Goal: Information Seeking & Learning: Learn about a topic

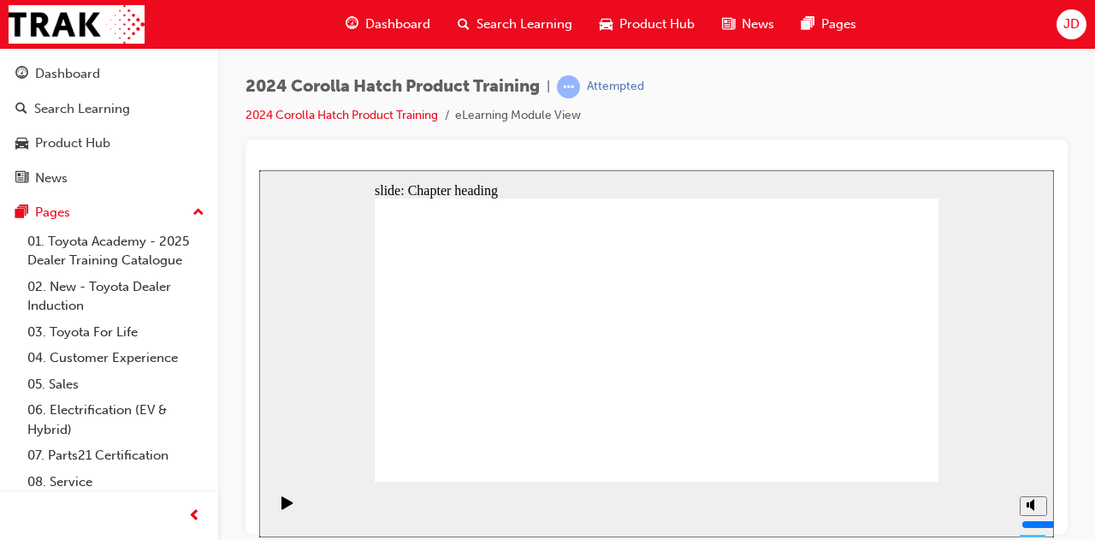
click at [273, 506] on div "Play (Ctrl+Alt+P)" at bounding box center [287, 509] width 29 height 29
click at [288, 506] on div "Pause (Ctrl+Alt+P)" at bounding box center [287, 509] width 29 height 29
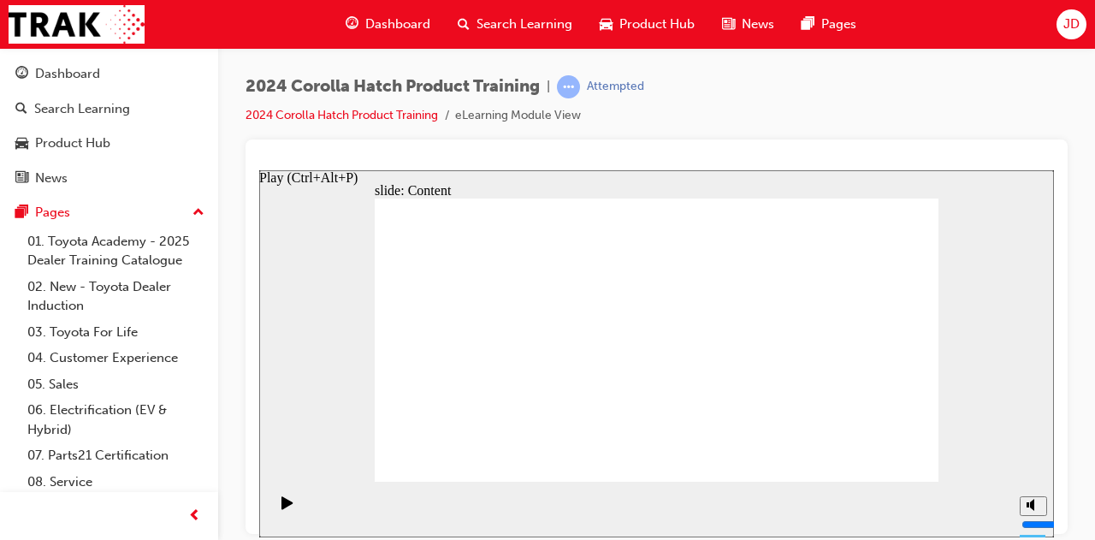
click at [281, 505] on icon "Play (Ctrl+Alt+P)" at bounding box center [286, 501] width 11 height 13
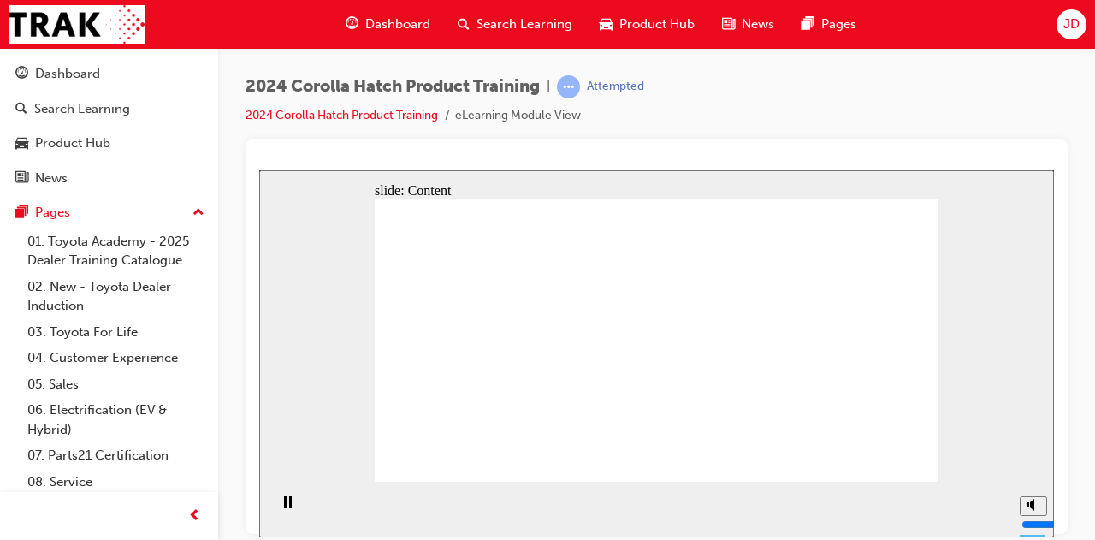
drag, startPoint x: 459, startPoint y: 355, endPoint x: 472, endPoint y: 353, distance: 12.9
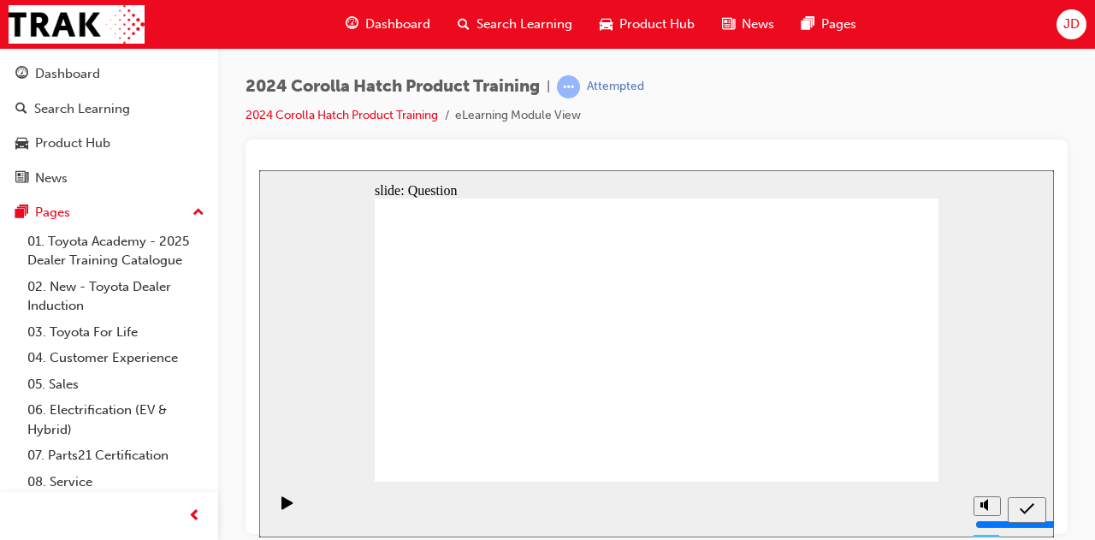
radio input "true"
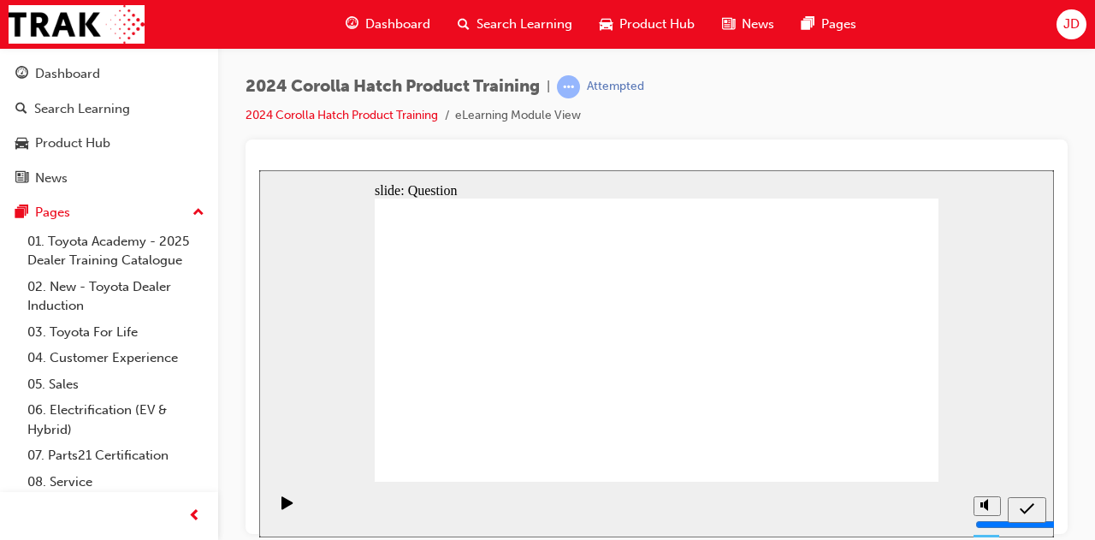
radio input "true"
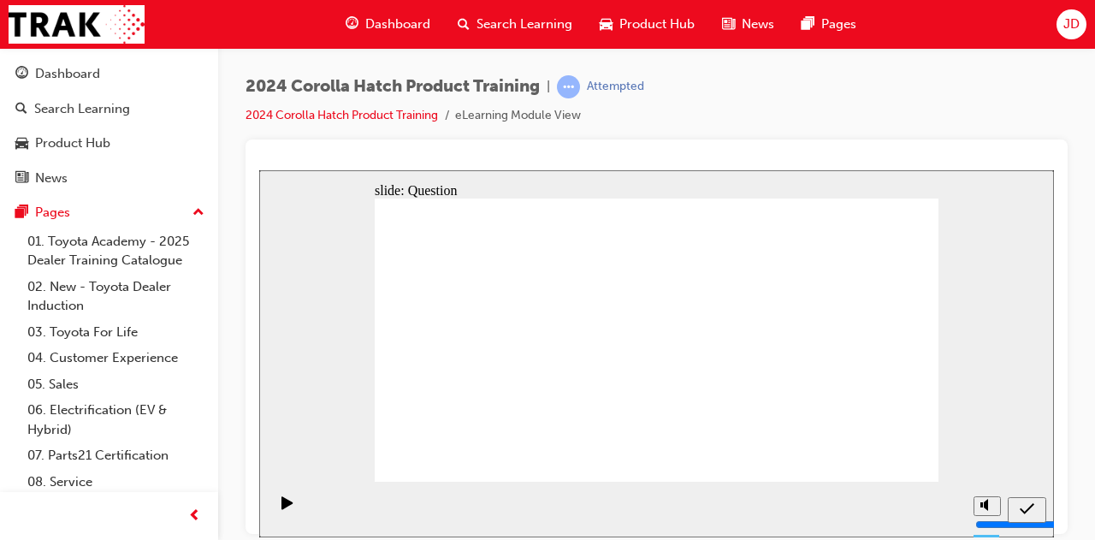
radio input "true"
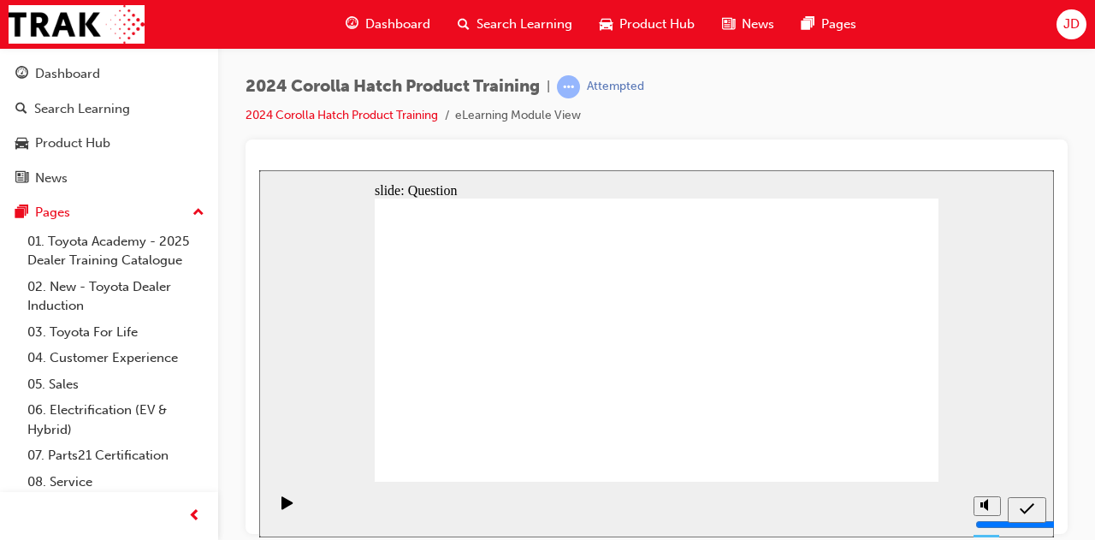
drag, startPoint x: 563, startPoint y: 329, endPoint x: 436, endPoint y: 325, distance: 126.7
drag, startPoint x: 494, startPoint y: 330, endPoint x: 571, endPoint y: 331, distance: 77.0
drag, startPoint x: 465, startPoint y: 332, endPoint x: 492, endPoint y: 353, distance: 34.1
drag, startPoint x: 486, startPoint y: 399, endPoint x: 488, endPoint y: 382, distance: 16.3
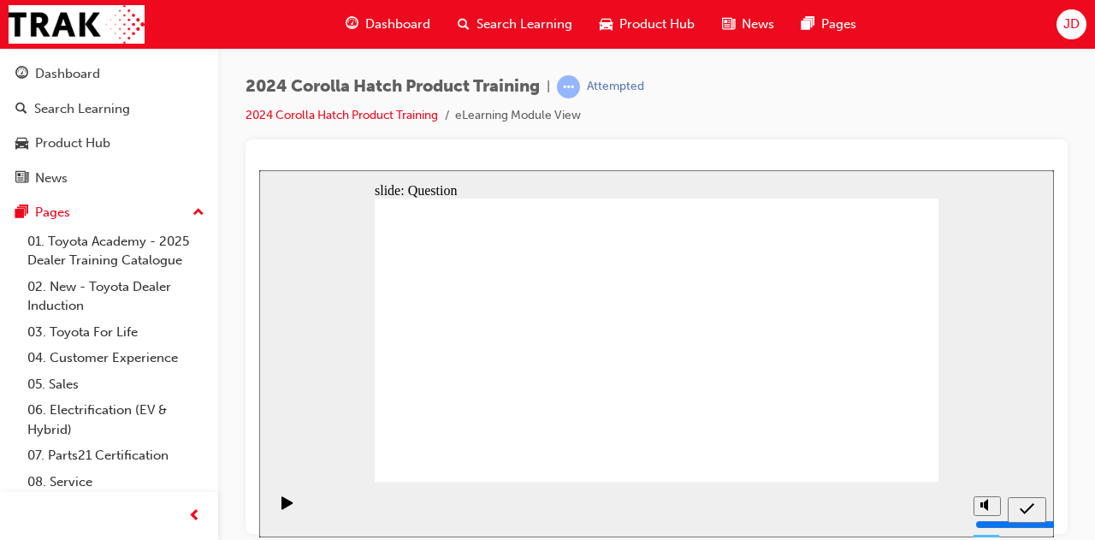
drag, startPoint x: 477, startPoint y: 348, endPoint x: 481, endPoint y: 417, distance: 69.4
drag, startPoint x: 562, startPoint y: 317, endPoint x: 577, endPoint y: 406, distance: 90.2
drag, startPoint x: 746, startPoint y: 329, endPoint x: 653, endPoint y: 406, distance: 120.9
drag, startPoint x: 869, startPoint y: 328, endPoint x: 873, endPoint y: 412, distance: 84.8
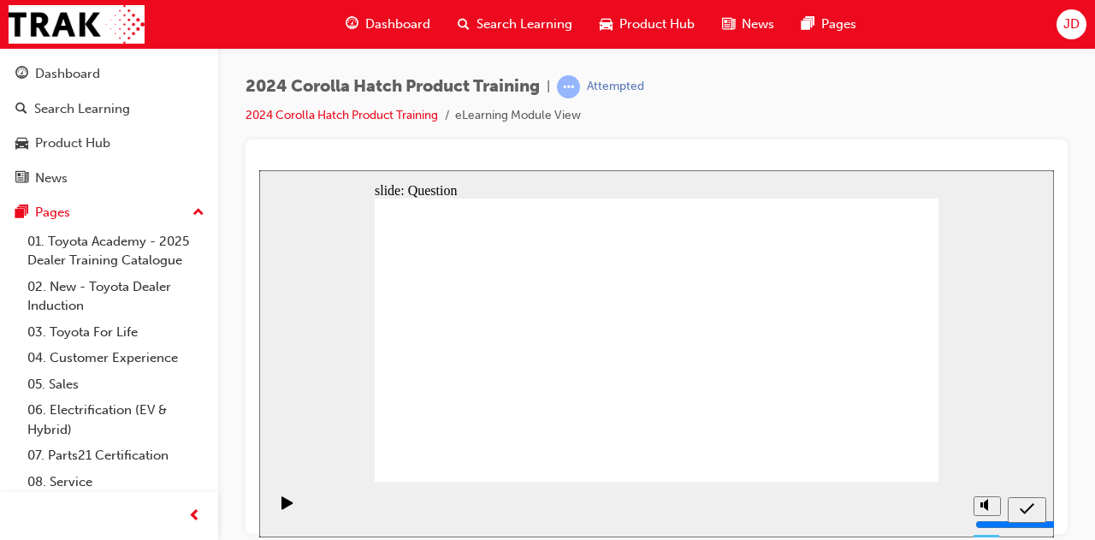
drag, startPoint x: 662, startPoint y: 320, endPoint x: 760, endPoint y: 414, distance: 135.5
drag, startPoint x: 848, startPoint y: 409, endPoint x: 738, endPoint y: 429, distance: 111.4
drag, startPoint x: 715, startPoint y: 392, endPoint x: 805, endPoint y: 324, distance: 112.4
drag, startPoint x: 763, startPoint y: 419, endPoint x: 859, endPoint y: 418, distance: 95.8
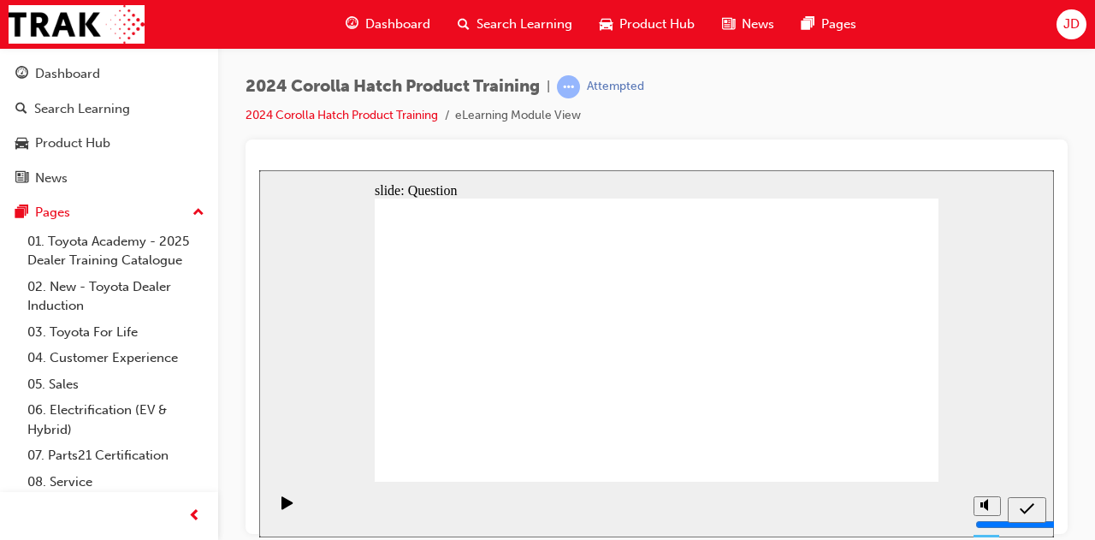
drag, startPoint x: 838, startPoint y: 320, endPoint x: 749, endPoint y: 382, distance: 108.0
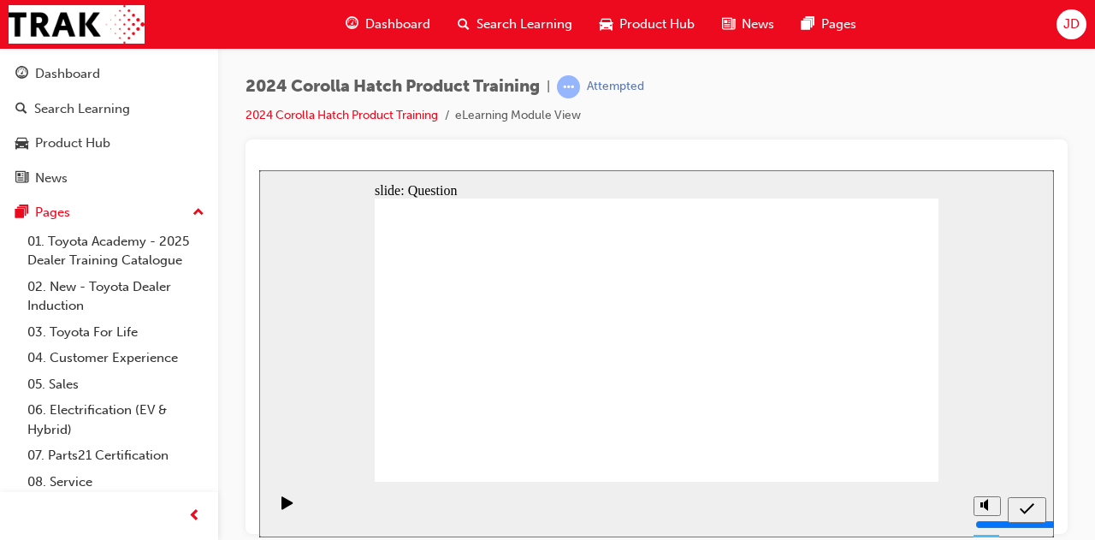
radio input "true"
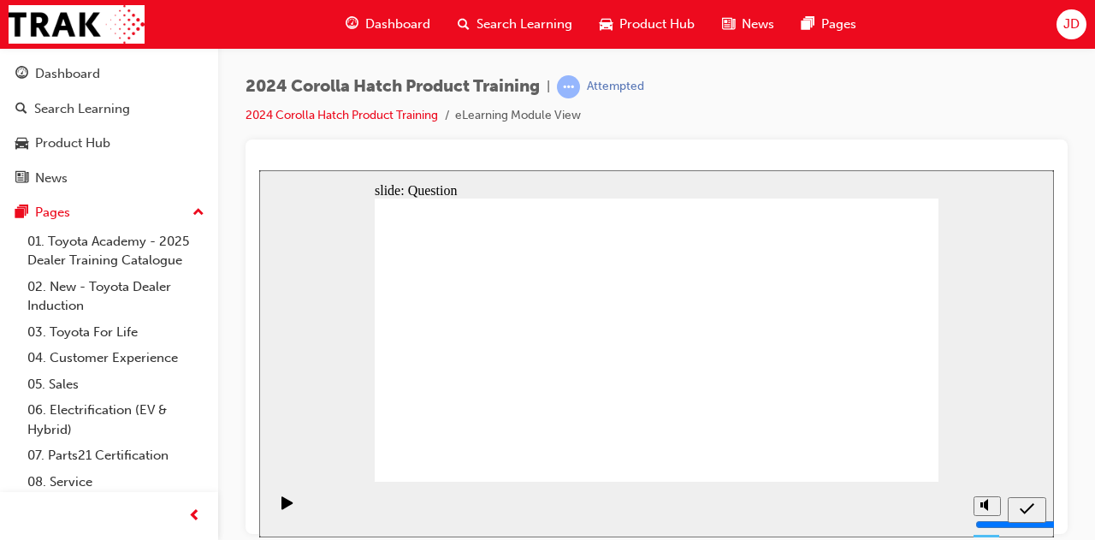
drag, startPoint x: 550, startPoint y: 301, endPoint x: 493, endPoint y: 288, distance: 58.7
radio input "true"
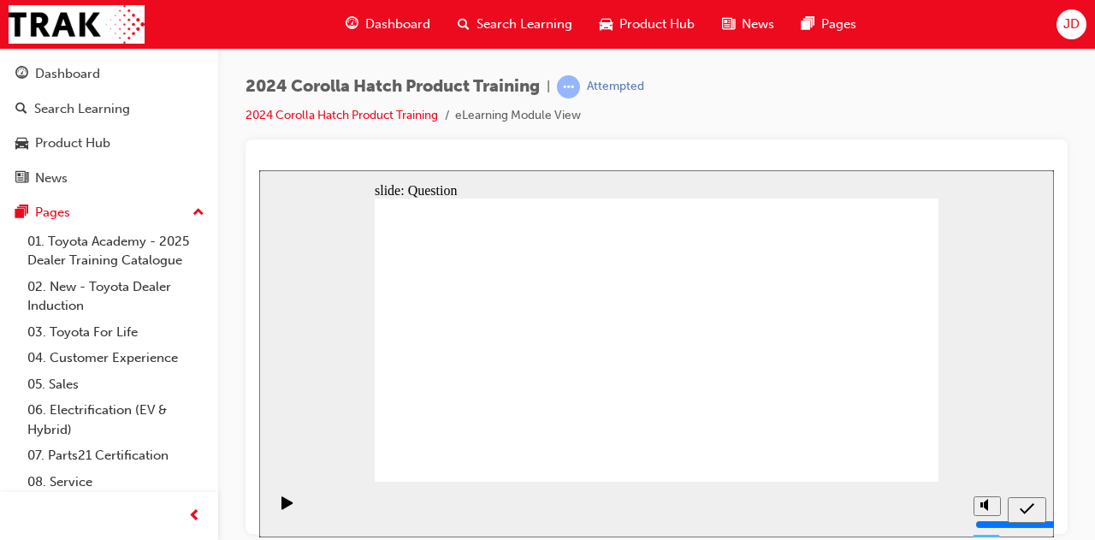
radio input "true"
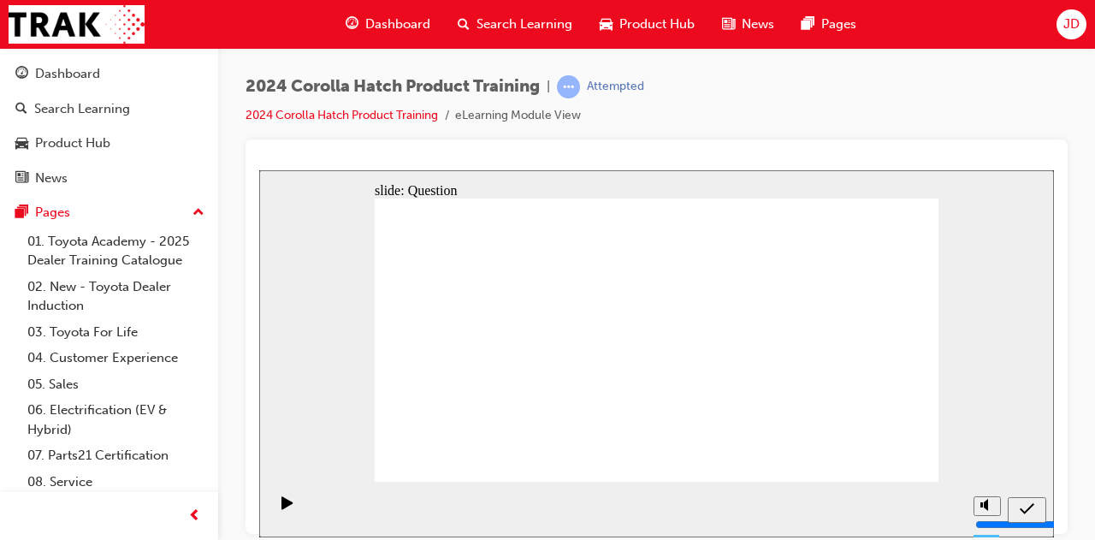
radio input "true"
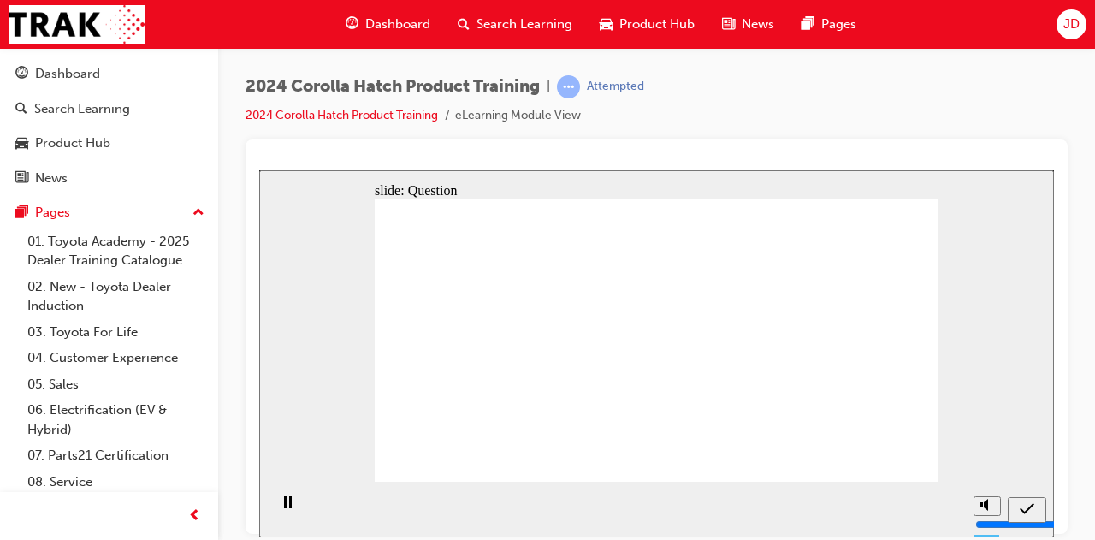
drag, startPoint x: 571, startPoint y: 326, endPoint x: 474, endPoint y: 416, distance: 132.0
drag, startPoint x: 462, startPoint y: 325, endPoint x: 563, endPoint y: 411, distance: 132.3
drag, startPoint x: 759, startPoint y: 323, endPoint x: 655, endPoint y: 424, distance: 144.6
drag, startPoint x: 667, startPoint y: 321, endPoint x: 768, endPoint y: 406, distance: 131.8
drag, startPoint x: 843, startPoint y: 321, endPoint x: 849, endPoint y: 411, distance: 90.0
